Goal: Task Accomplishment & Management: Use online tool/utility

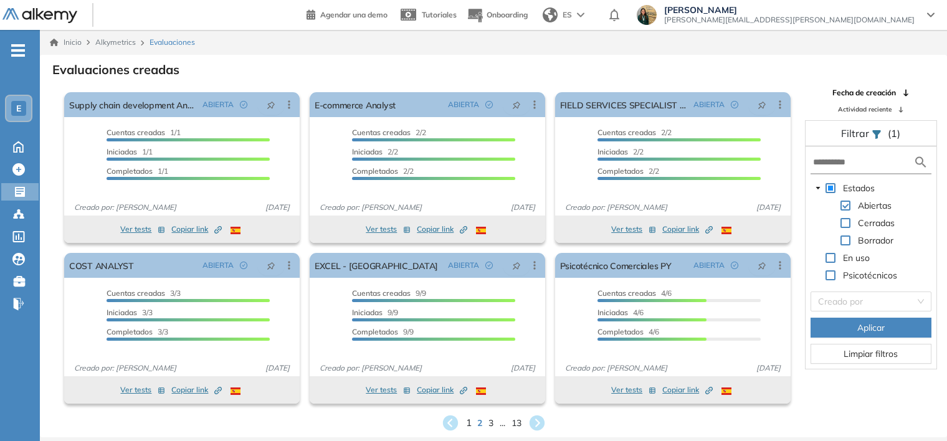
click at [468, 418] on span "1" at bounding box center [468, 422] width 6 height 14
click at [468, 418] on div "Inicio Alkymetrics Evaluaciones Evaluaciones creadas El proctoring será activad…" at bounding box center [493, 250] width 907 height 441
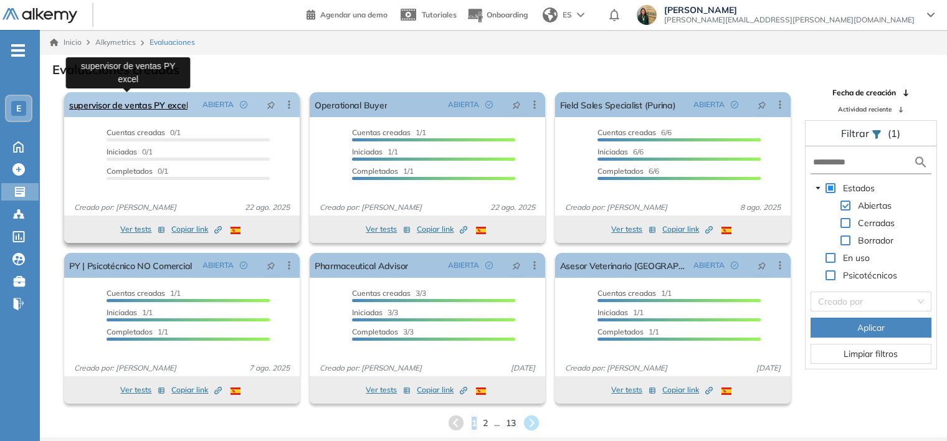
click at [158, 106] on link "supervisor de ventas PY excel" at bounding box center [128, 104] width 118 height 25
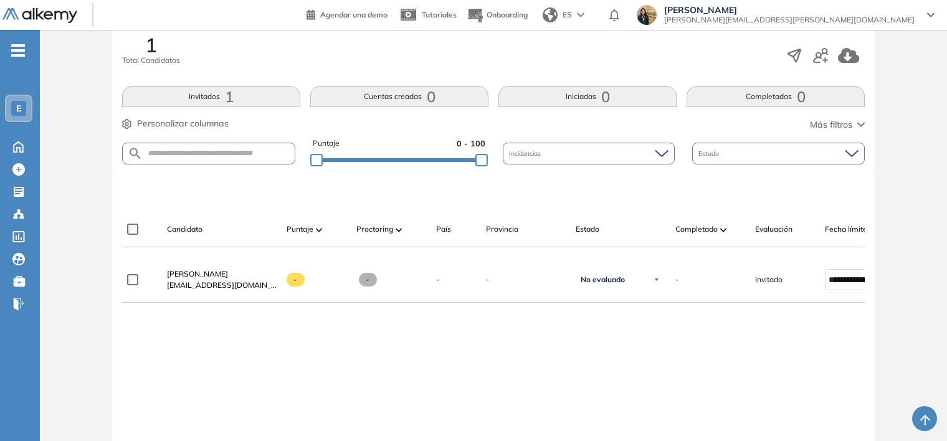
scroll to position [212, 0]
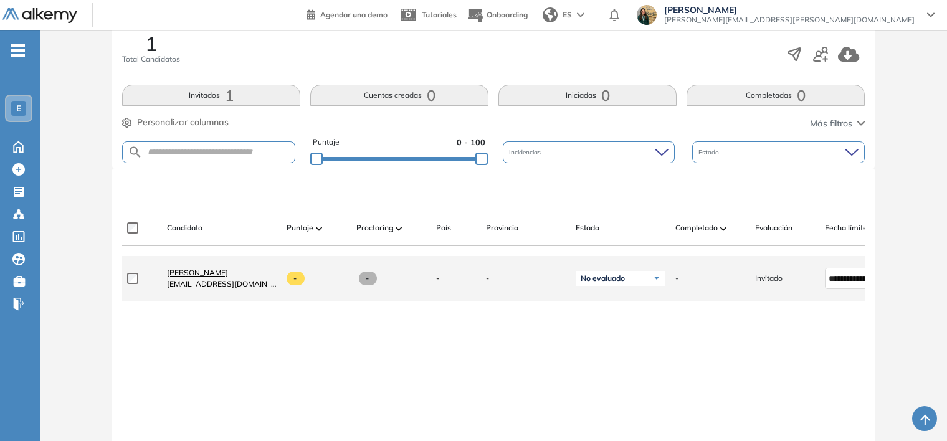
click at [192, 273] on span "[PERSON_NAME]" at bounding box center [197, 272] width 61 height 9
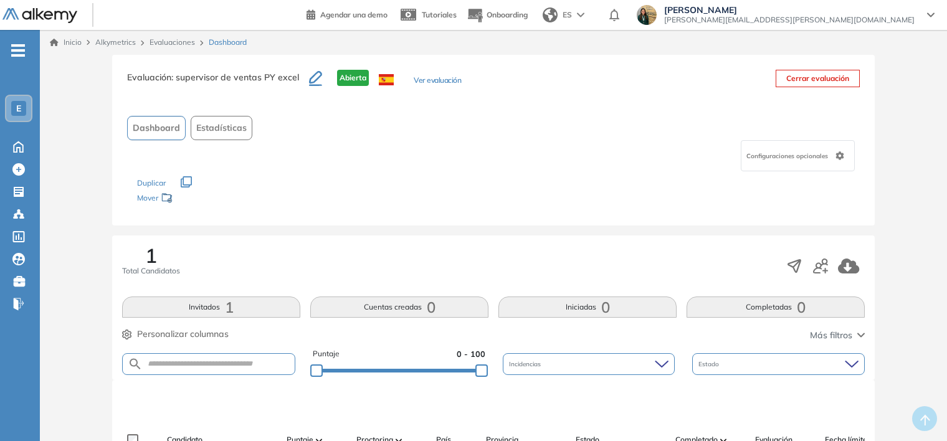
click at [184, 37] on div "Evaluaciones" at bounding box center [173, 42] width 59 height 11
click at [181, 38] on link "Evaluaciones" at bounding box center [171, 41] width 45 height 9
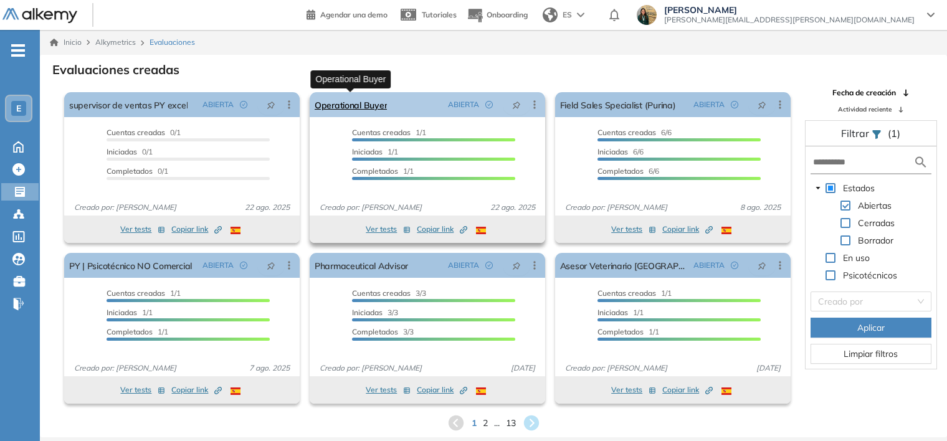
click at [350, 106] on link "Operational Buyer" at bounding box center [350, 104] width 72 height 25
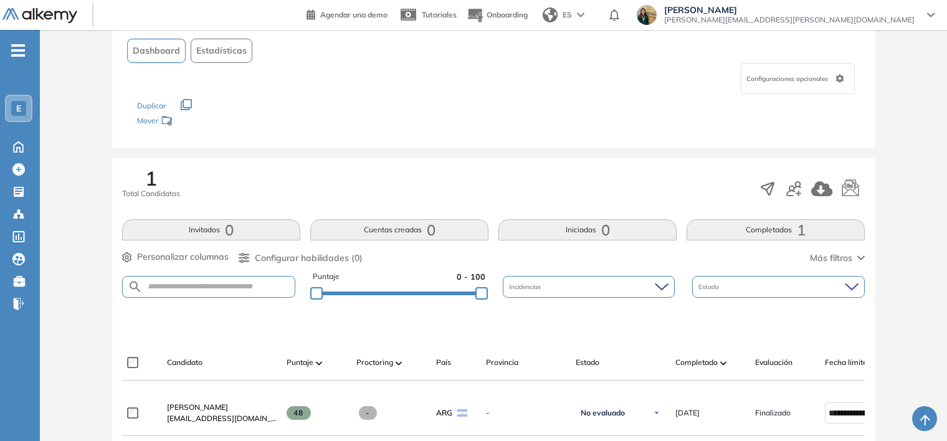
scroll to position [187, 0]
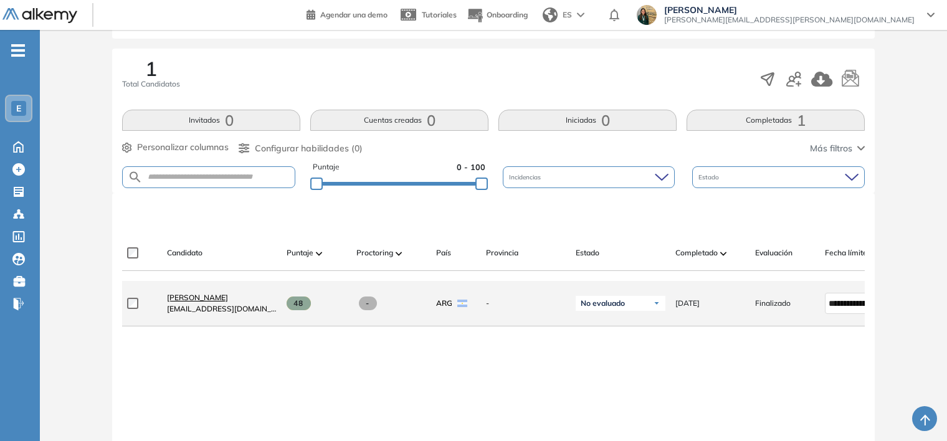
click at [205, 299] on span "[PERSON_NAME]" at bounding box center [197, 297] width 61 height 9
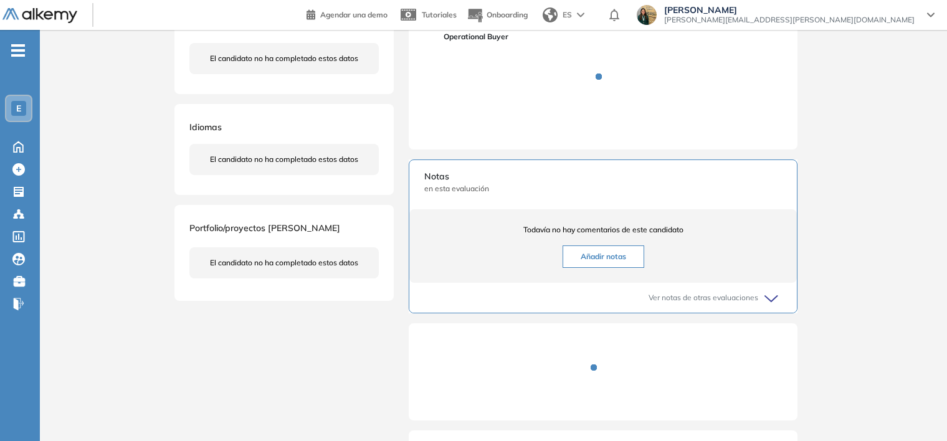
scroll to position [249, 0]
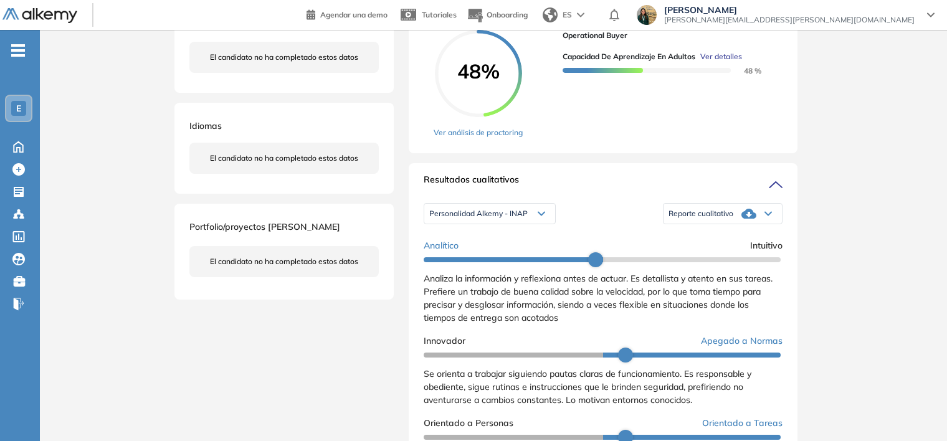
click at [752, 226] on div "Reporte cualitativo" at bounding box center [722, 213] width 118 height 25
click at [752, 245] on ul "Reporte con Afinidad AI Reporte sin Afinidad AI" at bounding box center [722, 245] width 118 height 0
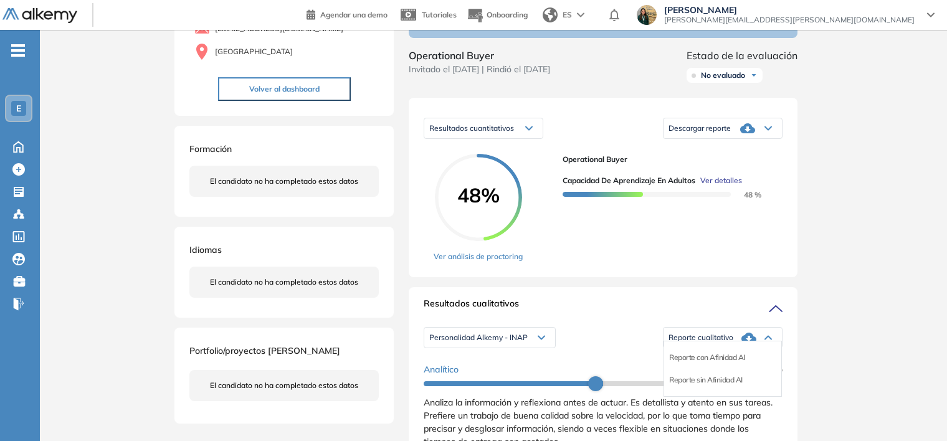
scroll to position [125, 0]
click at [879, 263] on div "Inicio Alkymetrics Evaluaciones Dashboard Candidato Duración : 00:00:00 Cantida…" at bounding box center [493, 446] width 907 height 1082
click at [742, 136] on icon at bounding box center [747, 128] width 15 height 15
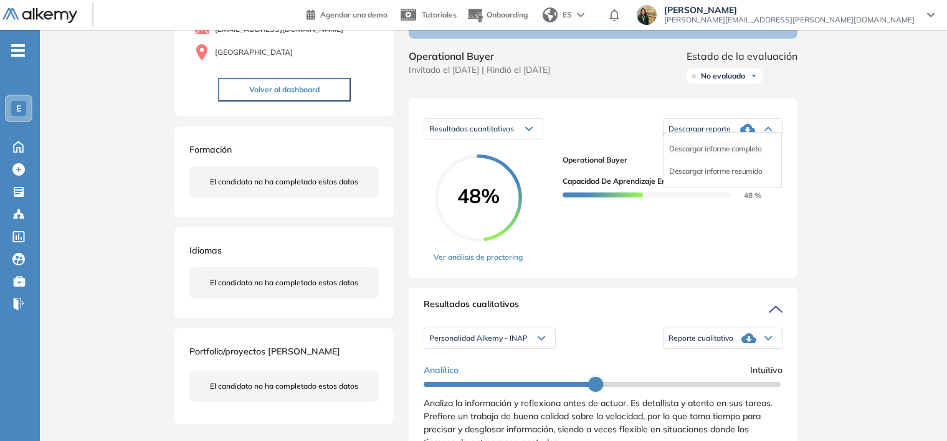
click at [735, 155] on li "Descargar informe completo" at bounding box center [715, 149] width 92 height 12
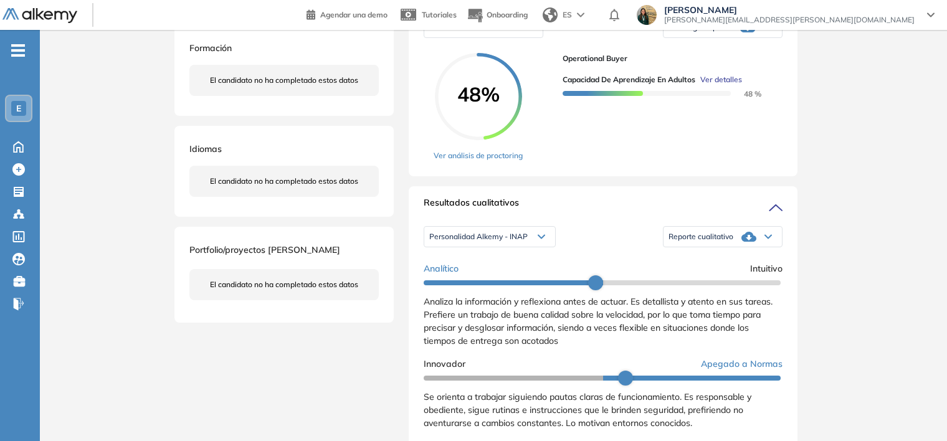
scroll to position [374, 0]
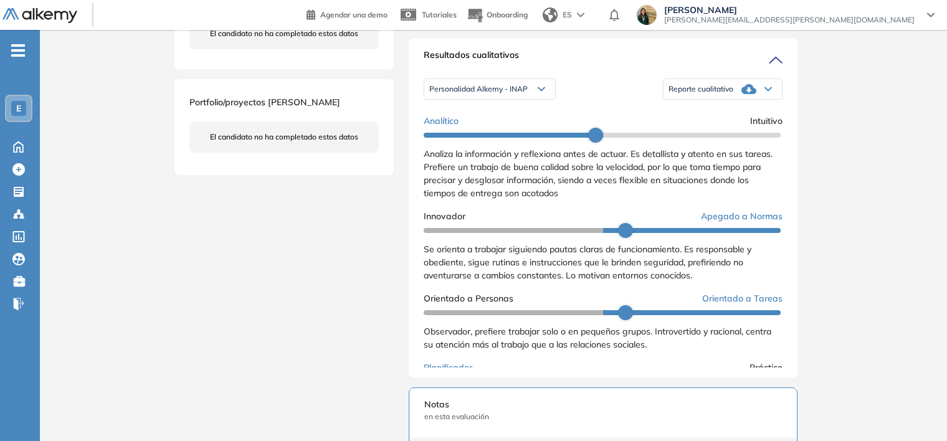
click at [733, 97] on div "Reporte cualitativo" at bounding box center [722, 89] width 118 height 25
click at [746, 120] on div "Reporte con Afinidad AI" at bounding box center [722, 109] width 117 height 22
click at [738, 115] on li "Reporte con Afinidad AI" at bounding box center [707, 109] width 76 height 12
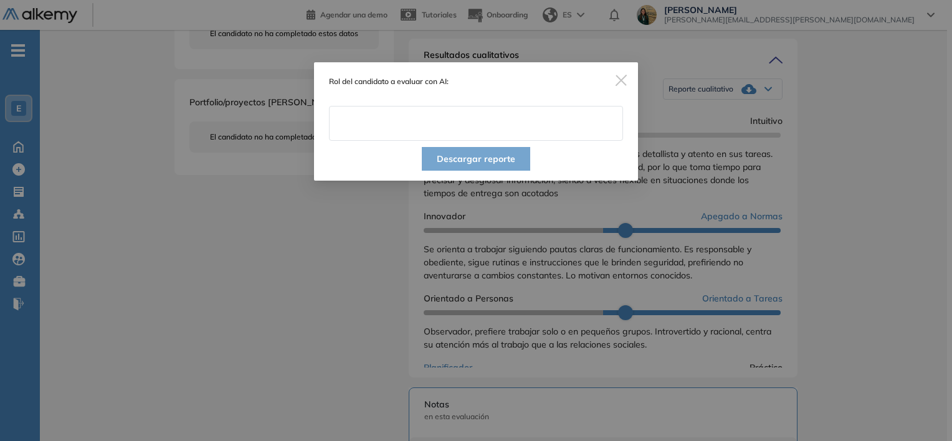
click at [424, 125] on input "text" at bounding box center [476, 123] width 294 height 35
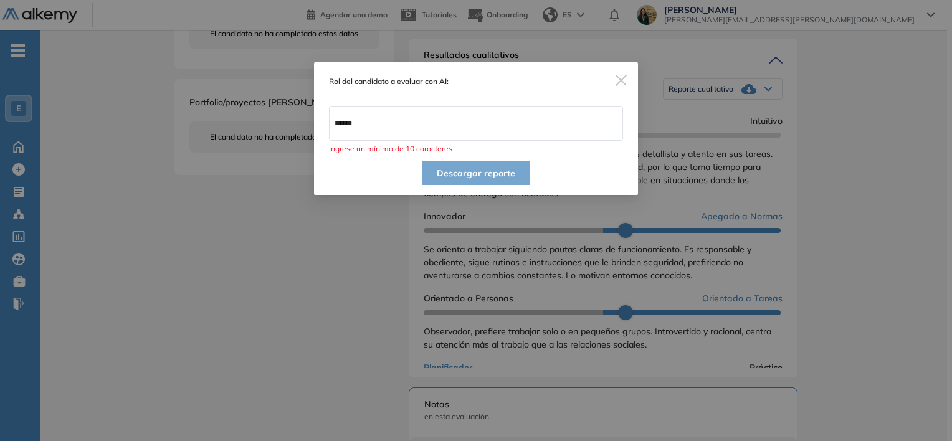
type input "**********"
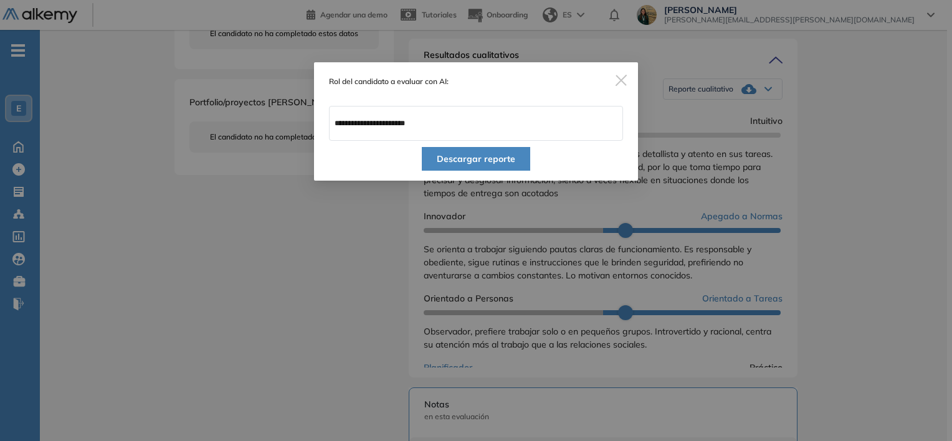
click at [436, 164] on button "Descargar reporte" at bounding box center [476, 159] width 108 height 24
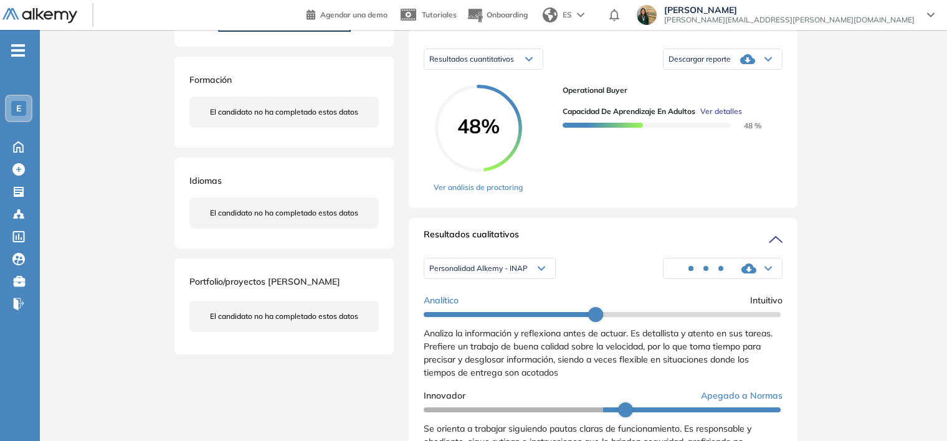
scroll to position [187, 0]
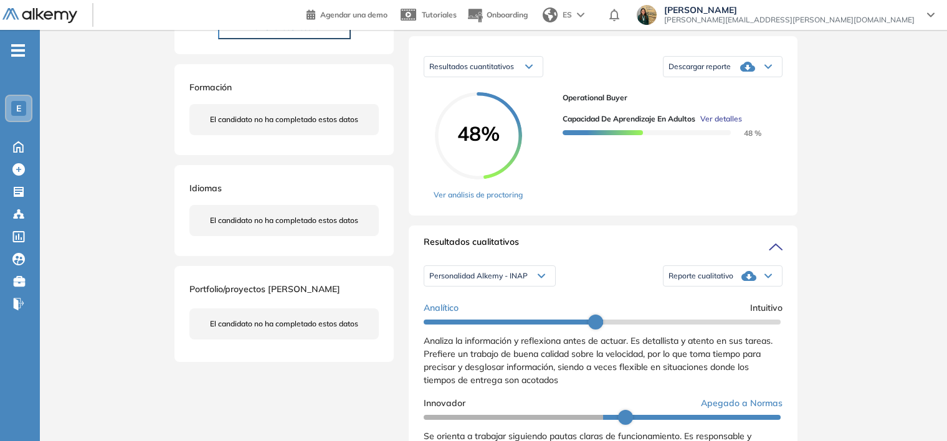
click at [521, 281] on span "Personalidad Alkemy - INAP" at bounding box center [478, 276] width 98 height 10
click at [478, 324] on li "Personalidad - MBTI" at bounding box center [462, 318] width 65 height 12
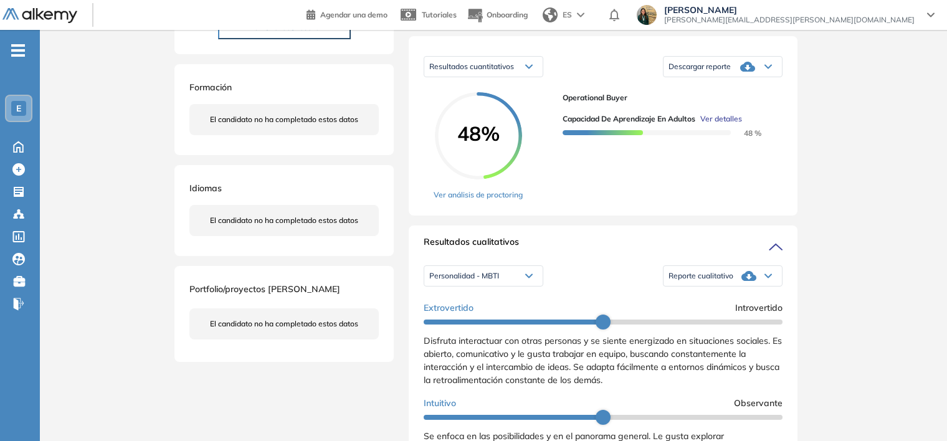
click at [680, 281] on span "Reporte cualitativo" at bounding box center [700, 276] width 65 height 10
click at [692, 302] on li "Reporte con Afinidad AI" at bounding box center [707, 296] width 76 height 12
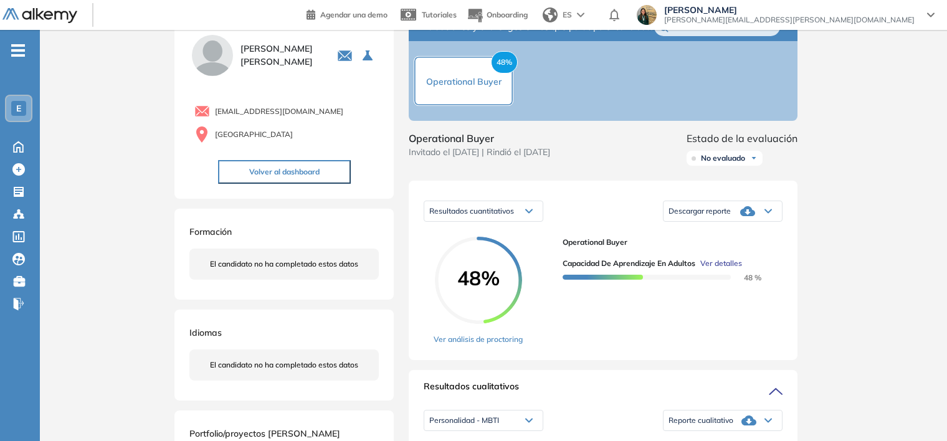
scroll to position [0, 0]
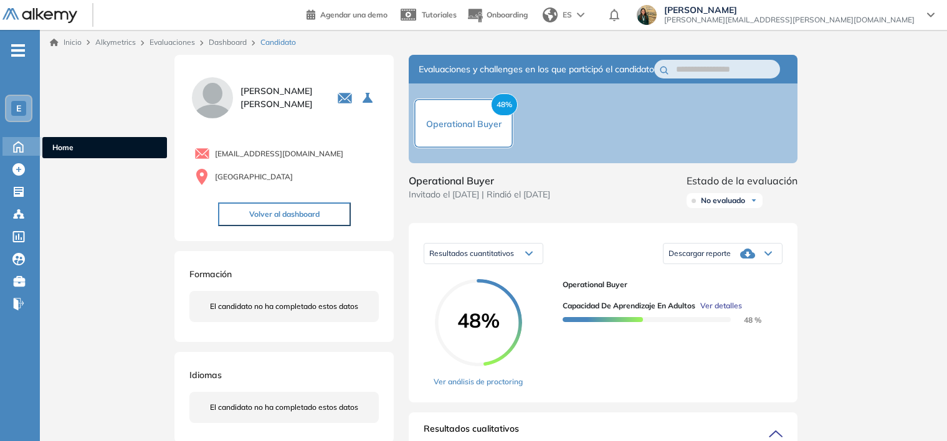
click at [19, 141] on icon at bounding box center [18, 146] width 9 height 11
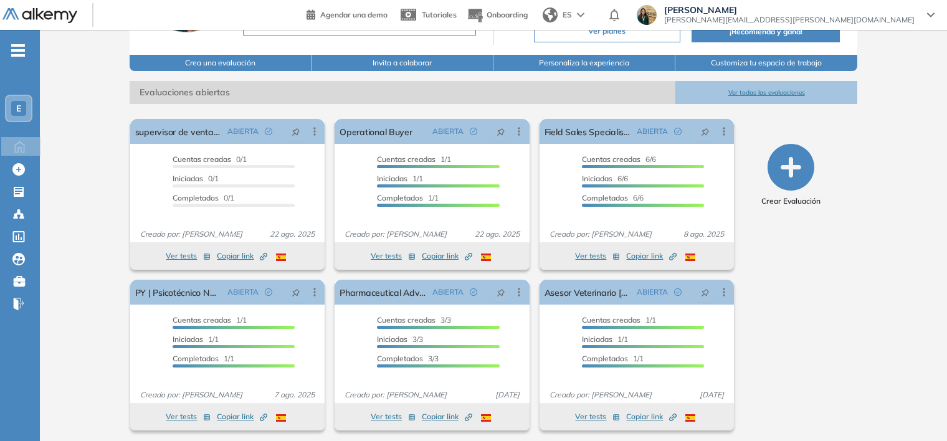
scroll to position [149, 0]
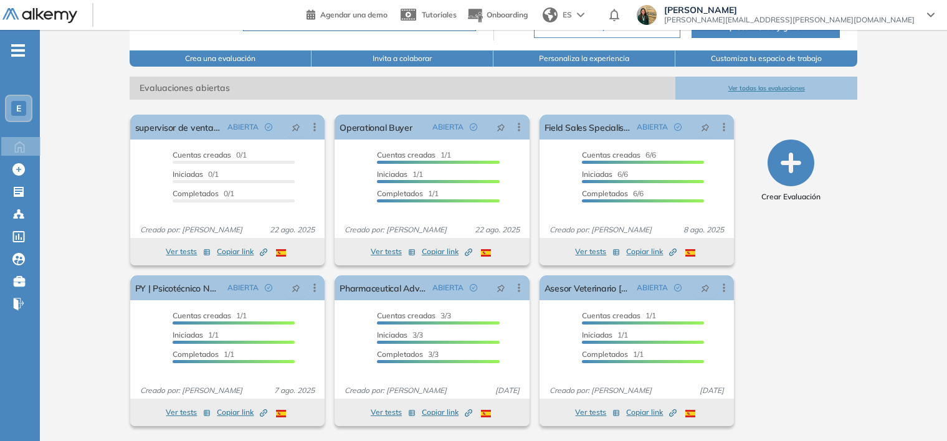
click at [780, 88] on button "Ver todas las evaluaciones" at bounding box center [766, 88] width 182 height 23
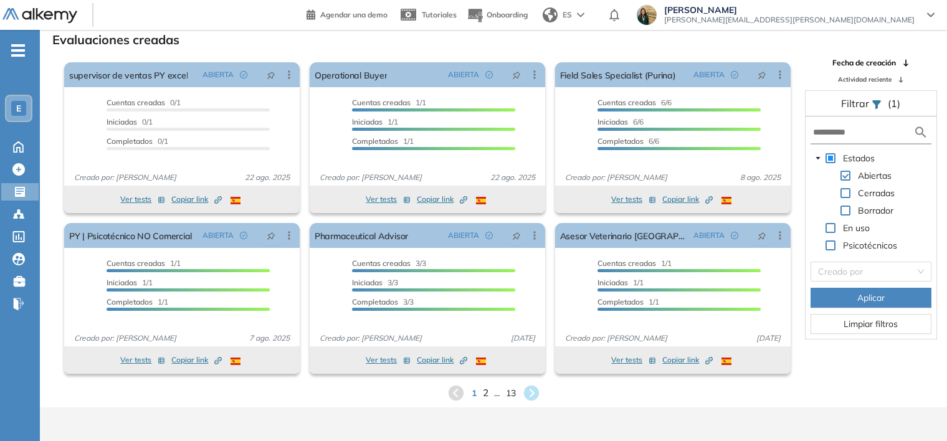
click at [483, 395] on span "2" at bounding box center [485, 392] width 6 height 14
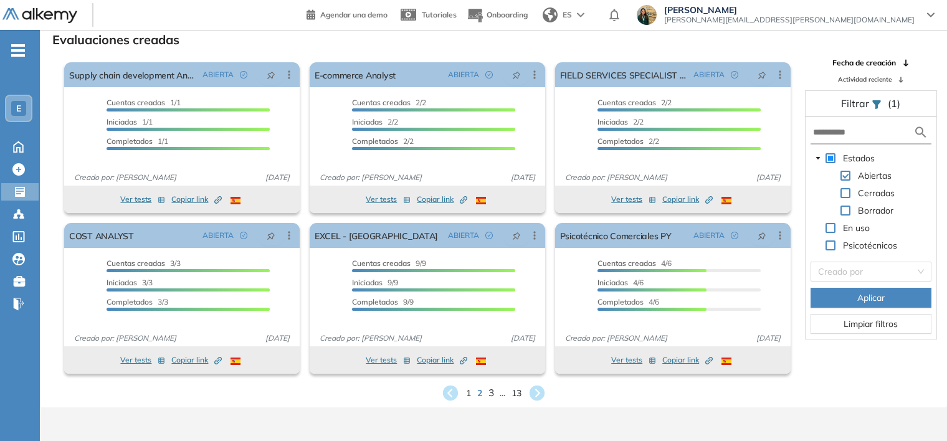
click at [490, 395] on span "3" at bounding box center [491, 392] width 6 height 14
click at [501, 394] on span "4" at bounding box center [499, 392] width 6 height 14
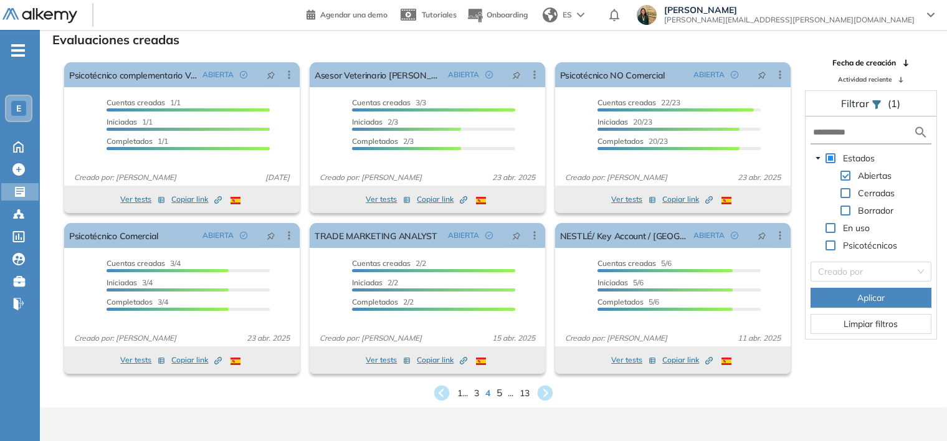
click at [501, 394] on span "5" at bounding box center [499, 392] width 6 height 14
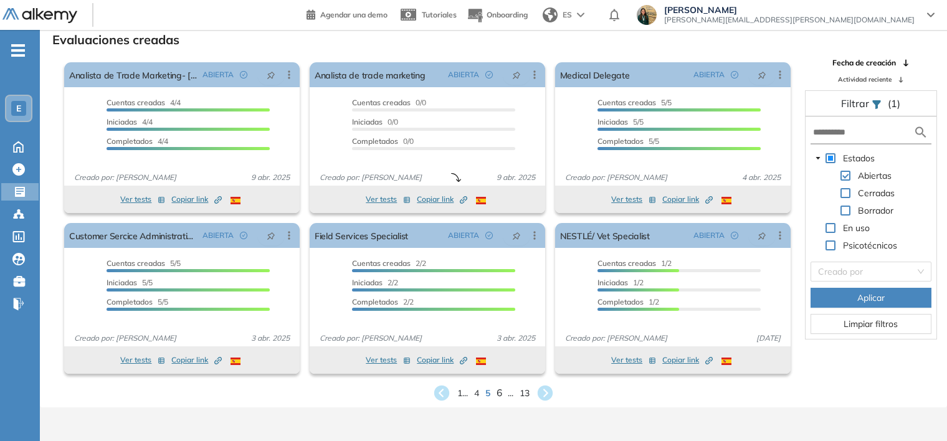
click at [501, 394] on span "6" at bounding box center [499, 392] width 6 height 14
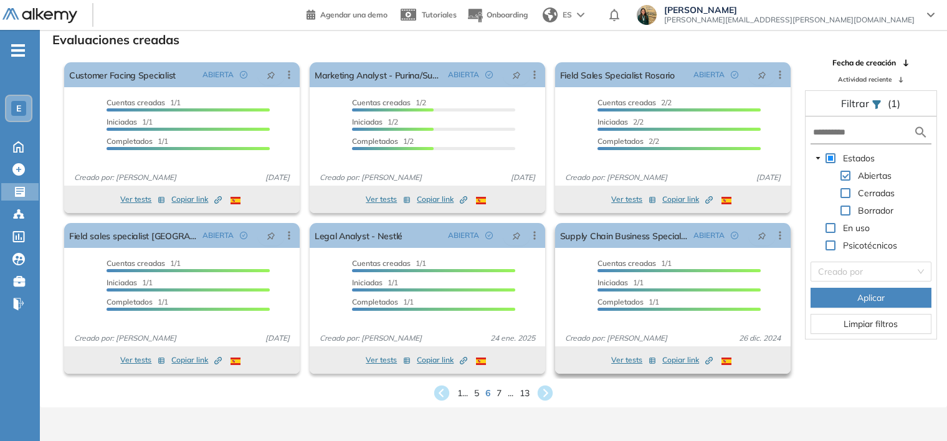
scroll to position [0, 0]
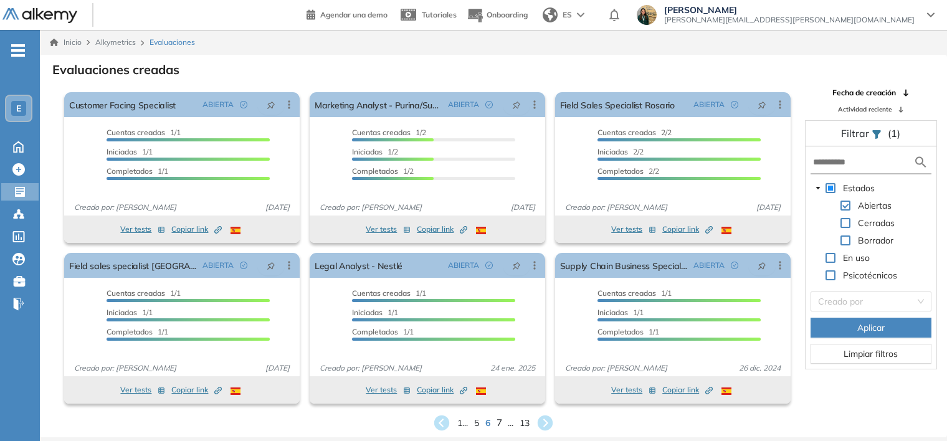
click at [498, 421] on span "7" at bounding box center [499, 422] width 6 height 14
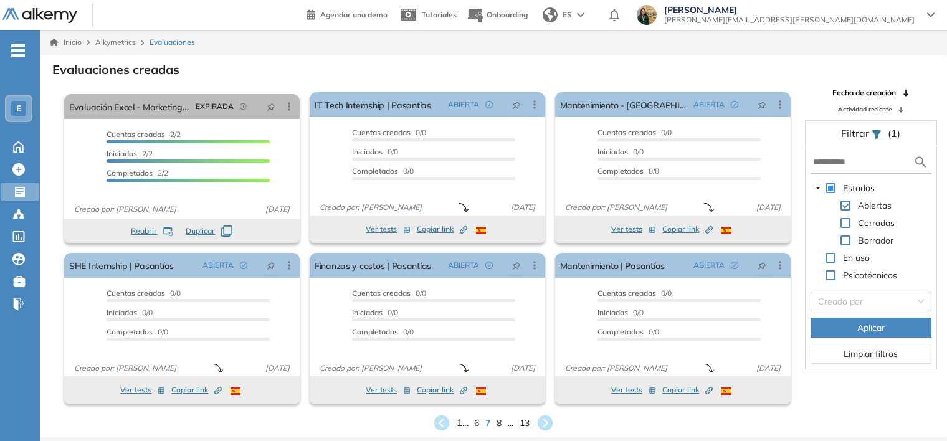
click at [463, 420] on span "1 ..." at bounding box center [462, 422] width 12 height 14
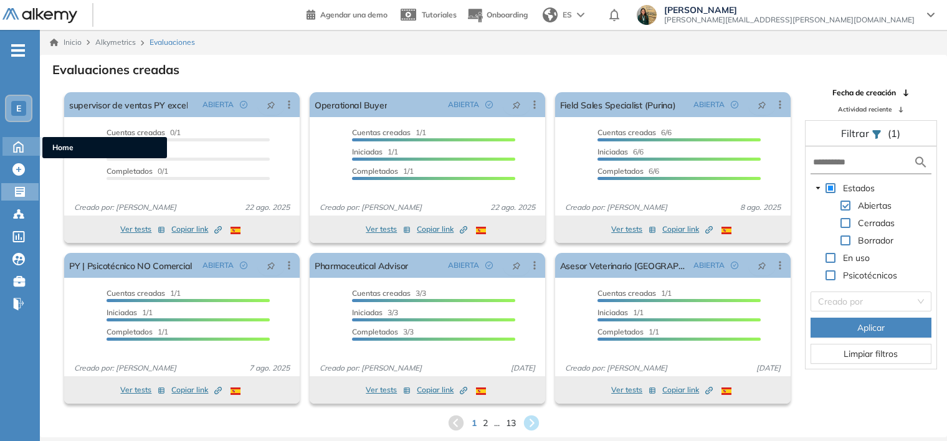
click at [17, 145] on icon at bounding box center [18, 145] width 22 height 15
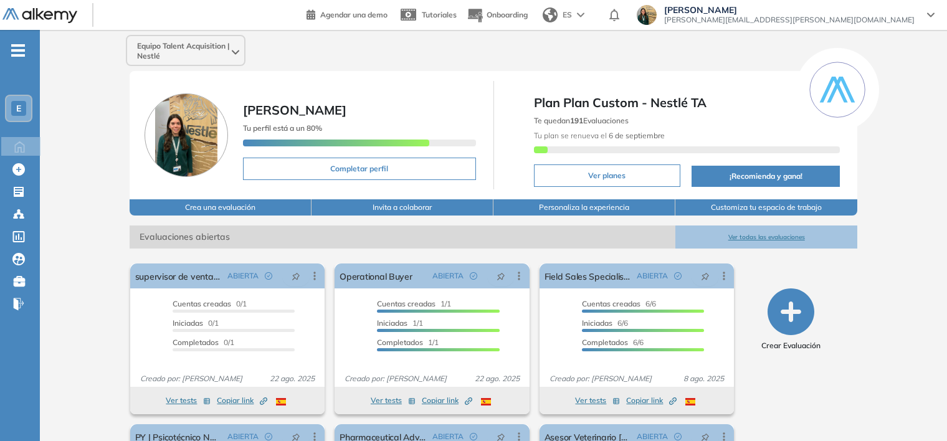
click at [767, 239] on button "Ver todas las evaluaciones" at bounding box center [766, 236] width 182 height 23
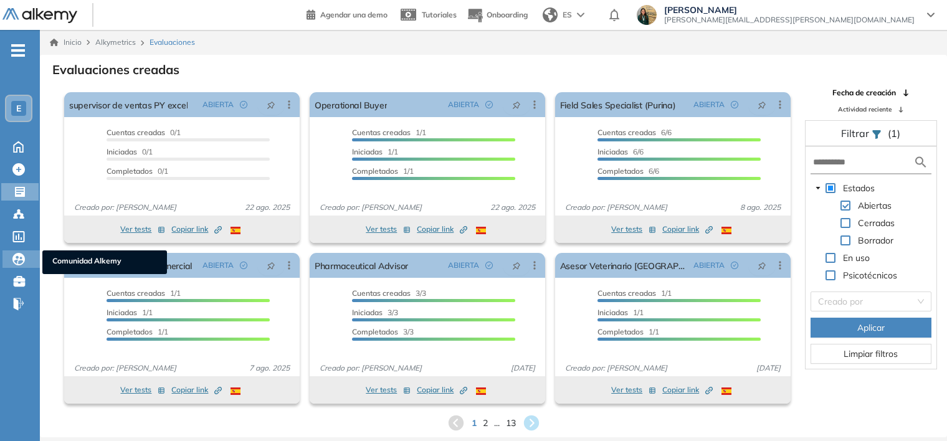
click at [19, 256] on icon at bounding box center [18, 259] width 12 height 12
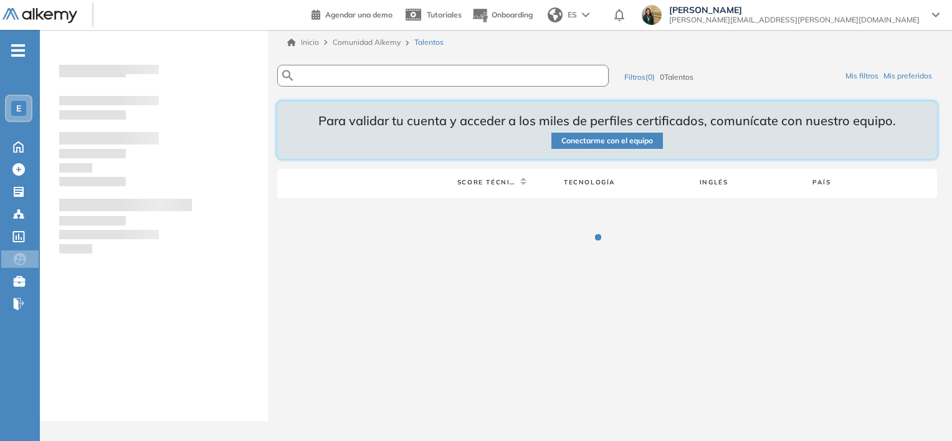
click at [364, 78] on input "text" at bounding box center [433, 75] width 276 height 9
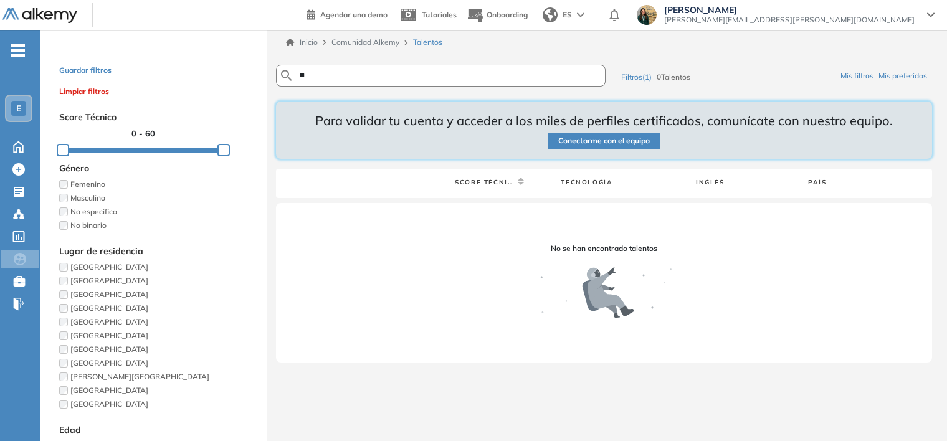
type input "*"
type input "**********"
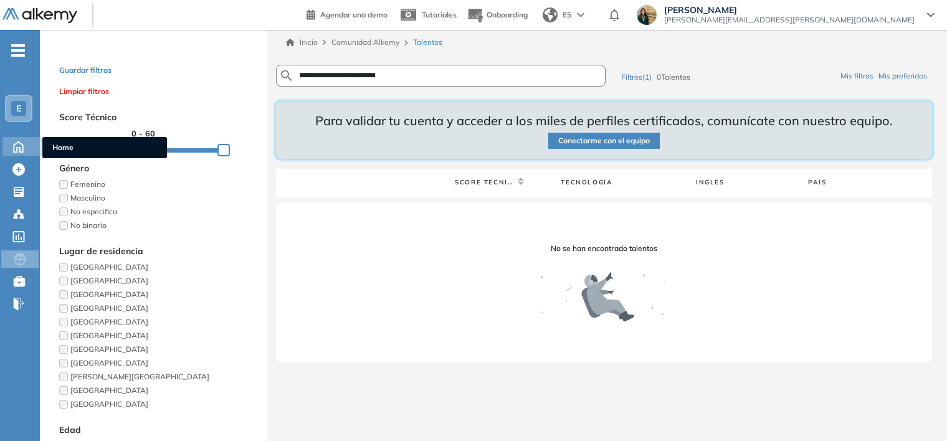
click at [24, 148] on icon at bounding box center [18, 145] width 22 height 15
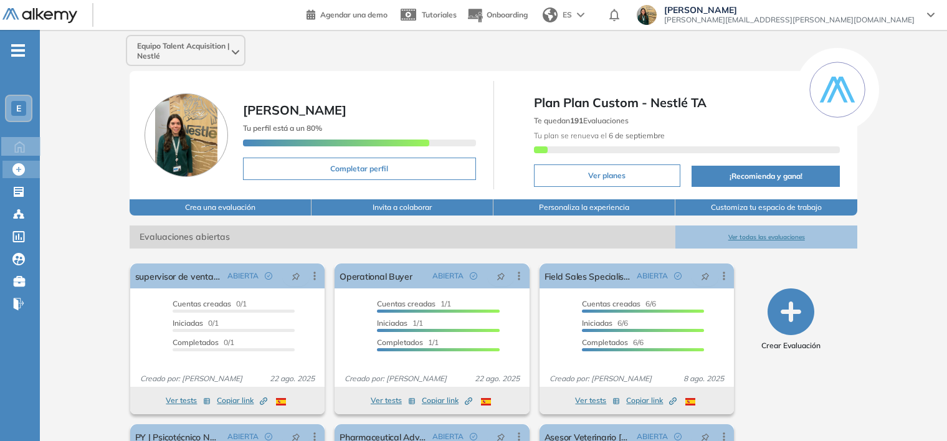
click at [236, 375] on span "Creado por: [PERSON_NAME]" at bounding box center [191, 378] width 112 height 11
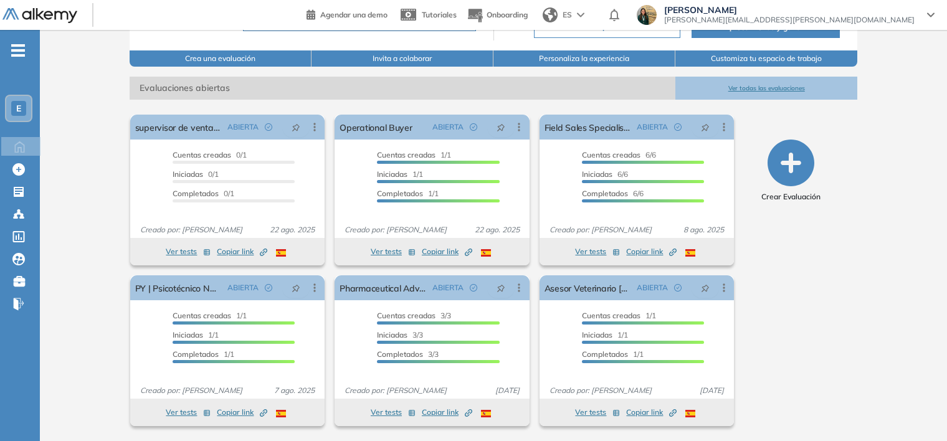
click at [744, 91] on button "Ver todas las evaluaciones" at bounding box center [766, 88] width 182 height 23
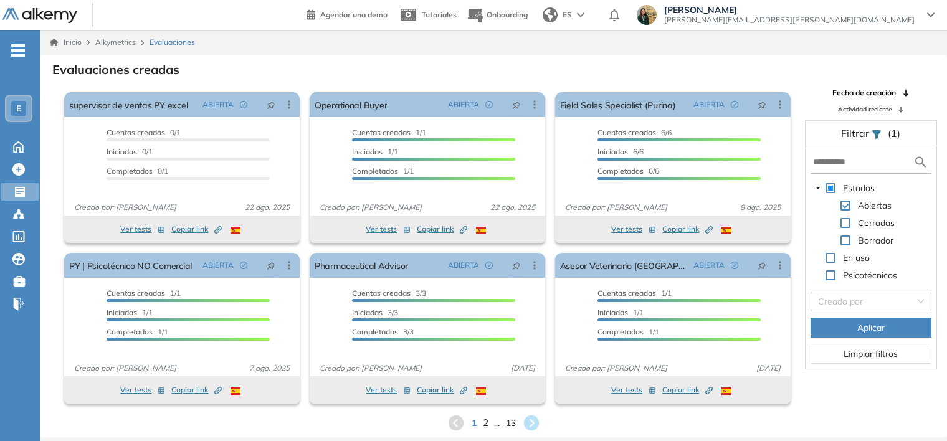
click at [484, 420] on span "2" at bounding box center [485, 422] width 6 height 14
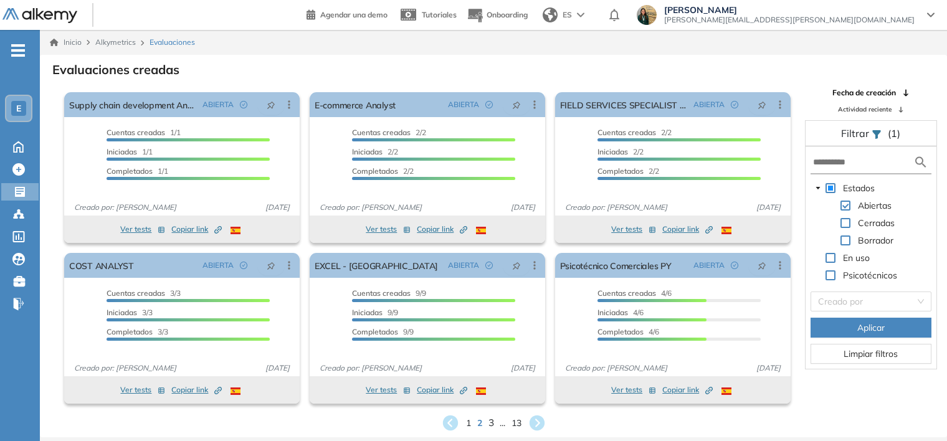
click at [491, 421] on span "3" at bounding box center [491, 422] width 6 height 14
click at [498, 421] on span "4" at bounding box center [499, 422] width 6 height 14
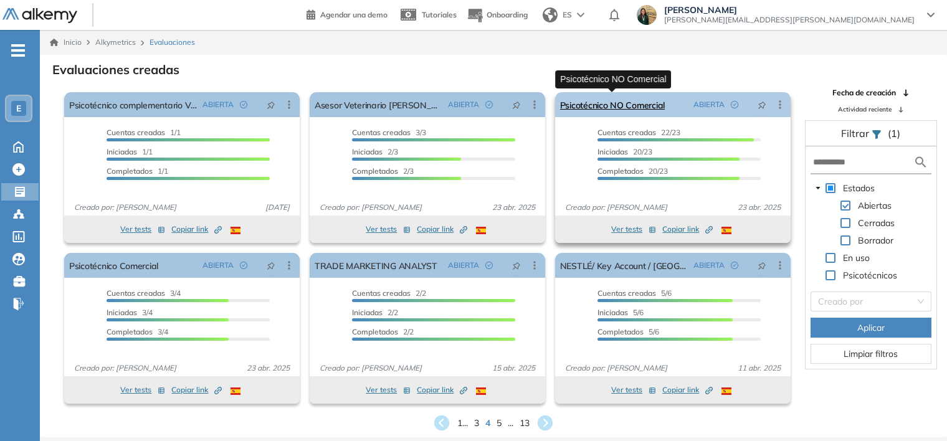
click at [617, 105] on link "Psicotécnico NO Comercial" at bounding box center [612, 104] width 105 height 25
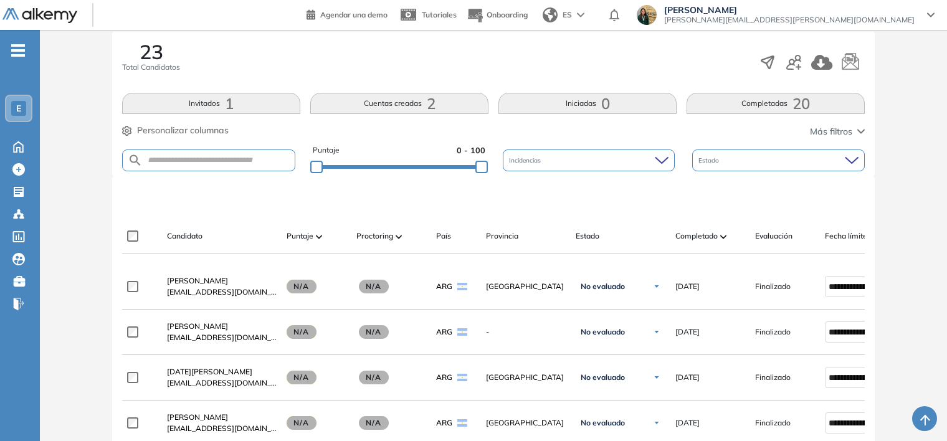
scroll to position [202, 0]
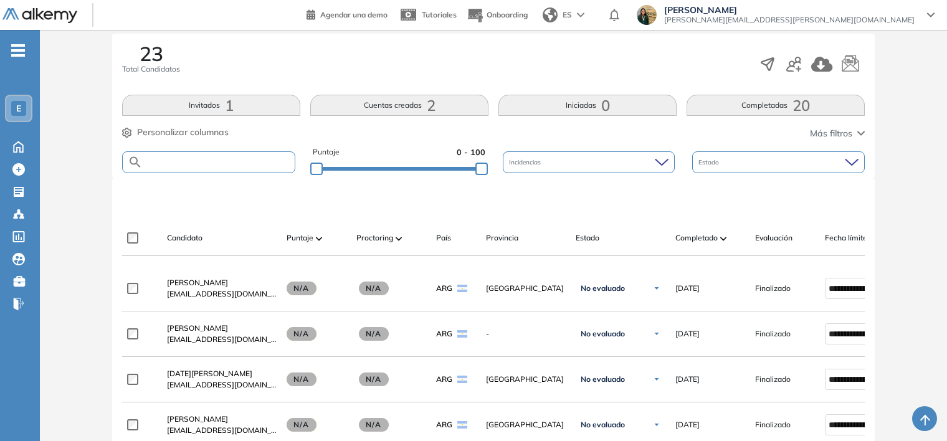
click at [258, 158] on input "text" at bounding box center [219, 162] width 152 height 9
type input "*"
type input "*****"
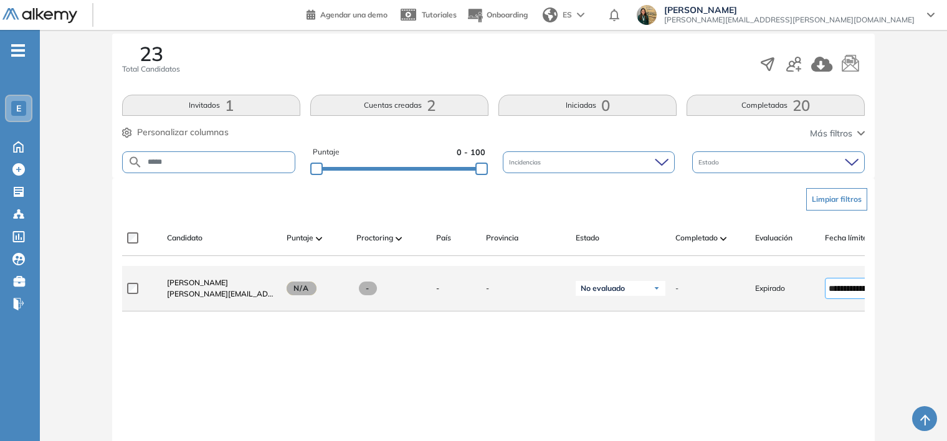
click at [830, 299] on div "**********" at bounding box center [860, 288] width 70 height 21
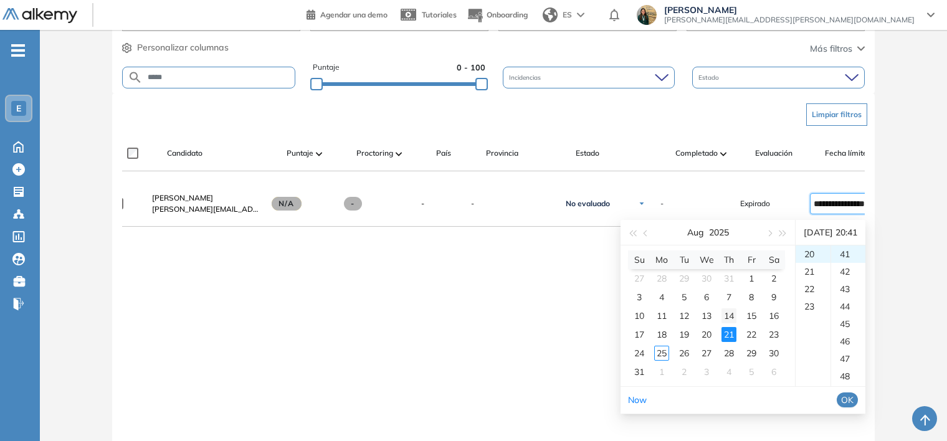
scroll to position [291, 0]
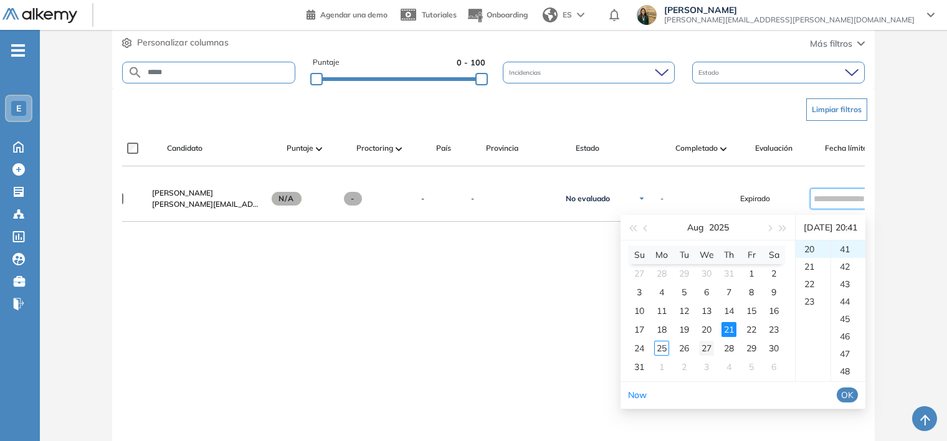
click at [706, 345] on div "27" at bounding box center [706, 348] width 15 height 15
click at [811, 281] on div "22" at bounding box center [812, 283] width 35 height 17
click at [852, 250] on div "00" at bounding box center [848, 248] width 34 height 17
click at [853, 394] on span "OK" at bounding box center [847, 395] width 12 height 14
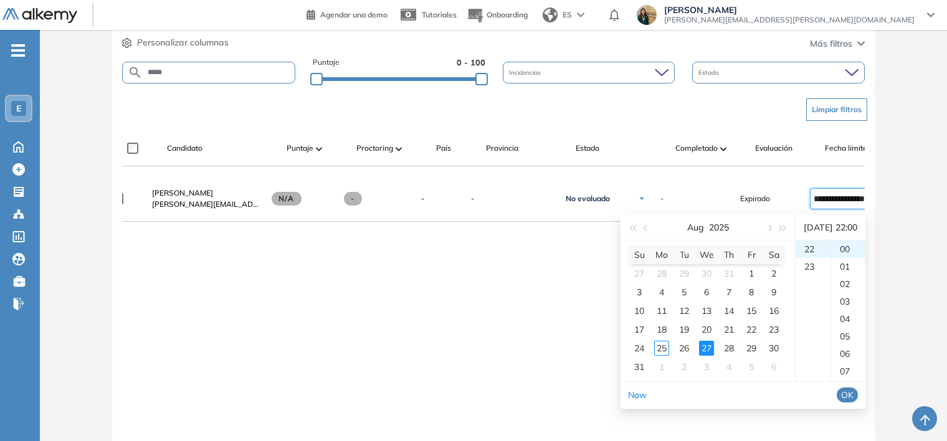
type input "**********"
